Goal: Find specific page/section: Find specific page/section

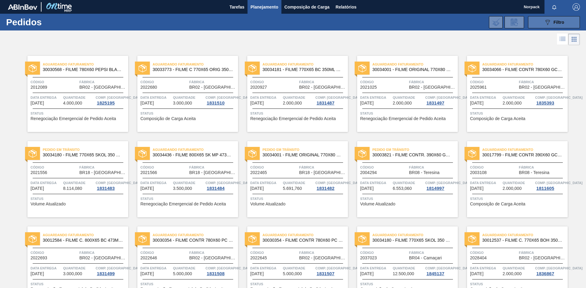
click at [546, 25] on icon "089F7B8B-B2A5-4AFE-B5C0-19BA573D28AC" at bounding box center [547, 22] width 7 height 7
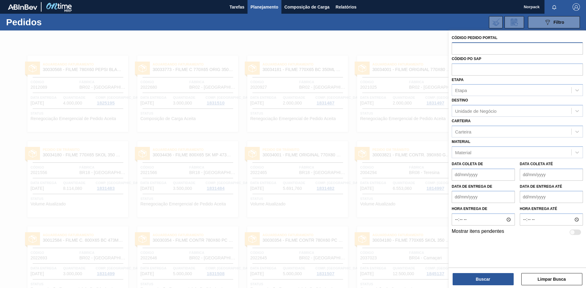
click at [473, 50] on input "text" at bounding box center [517, 48] width 131 height 12
paste input "2012089"
type input "2012089"
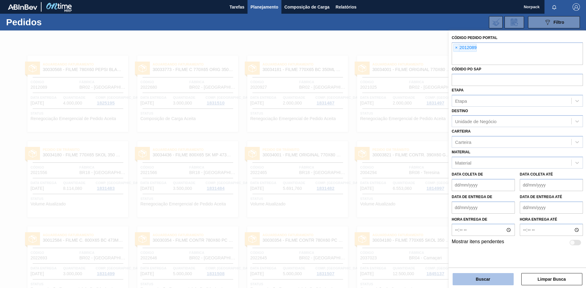
click at [484, 278] on button "Buscar" at bounding box center [483, 279] width 61 height 12
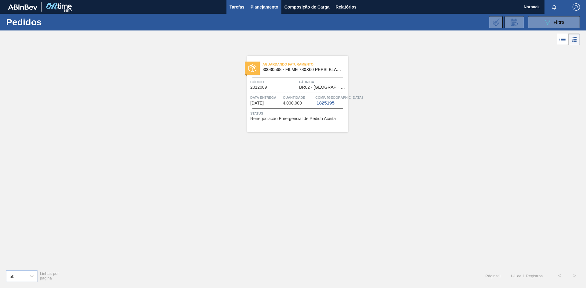
click at [238, 6] on span "Tarefas" at bounding box center [236, 6] width 15 height 7
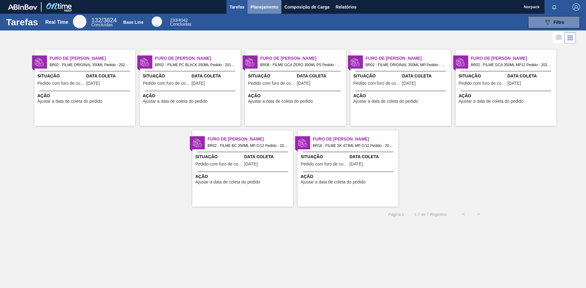
click at [261, 6] on span "Planejamento" at bounding box center [265, 6] width 28 height 7
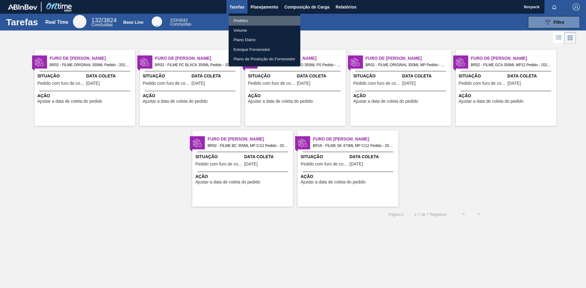
click at [237, 21] on li "Pedidos" at bounding box center [265, 21] width 72 height 10
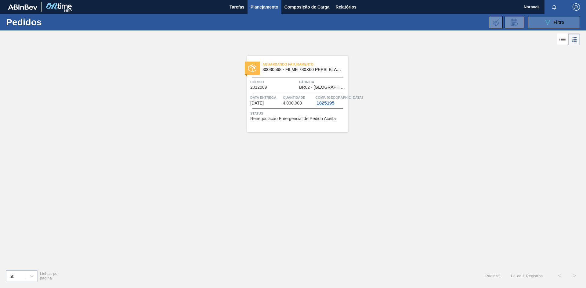
click at [554, 24] on span "Filtro" at bounding box center [559, 22] width 11 height 5
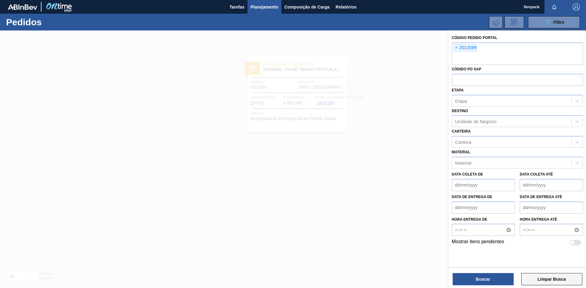
click at [538, 281] on button "Limpar Busca" at bounding box center [551, 279] width 61 height 12
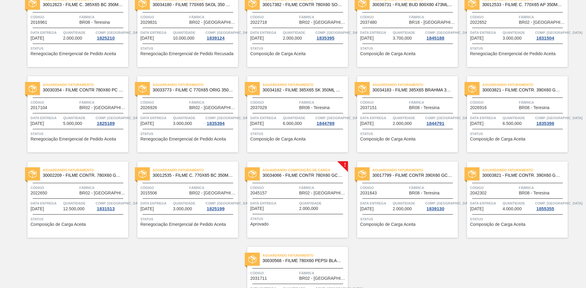
scroll to position [379, 0]
